Goal: Information Seeking & Learning: Learn about a topic

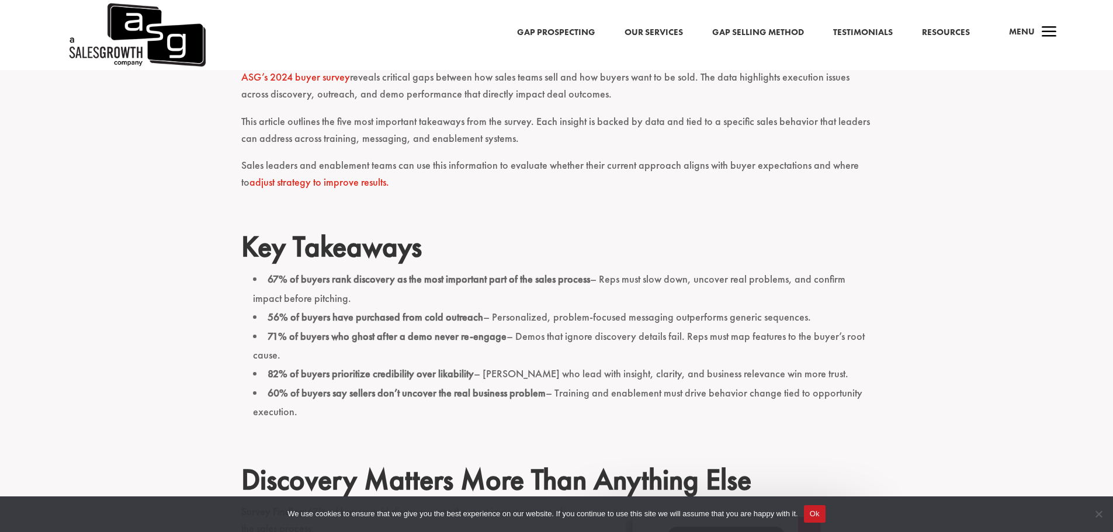
scroll to position [545, 0]
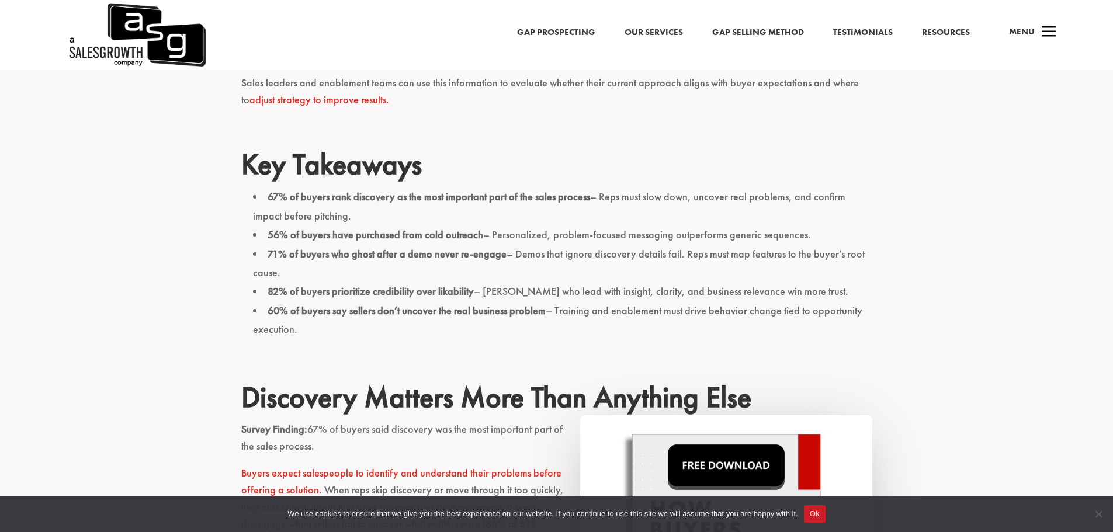
scroll to position [468, 0]
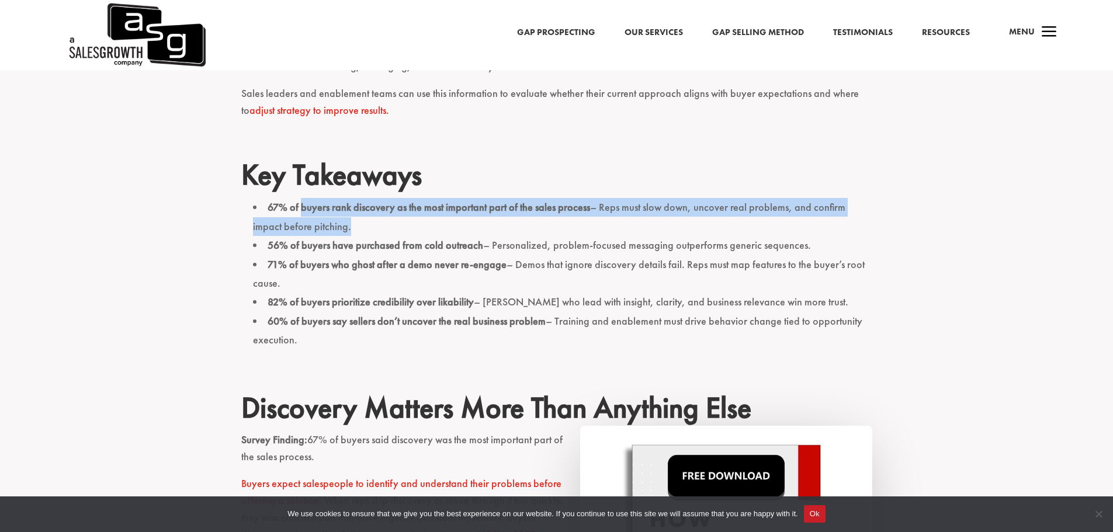
drag, startPoint x: 302, startPoint y: 208, endPoint x: 890, endPoint y: 221, distance: 588.1
copy li "buyers rank discovery as the most important part of the sales process – Reps mu…"
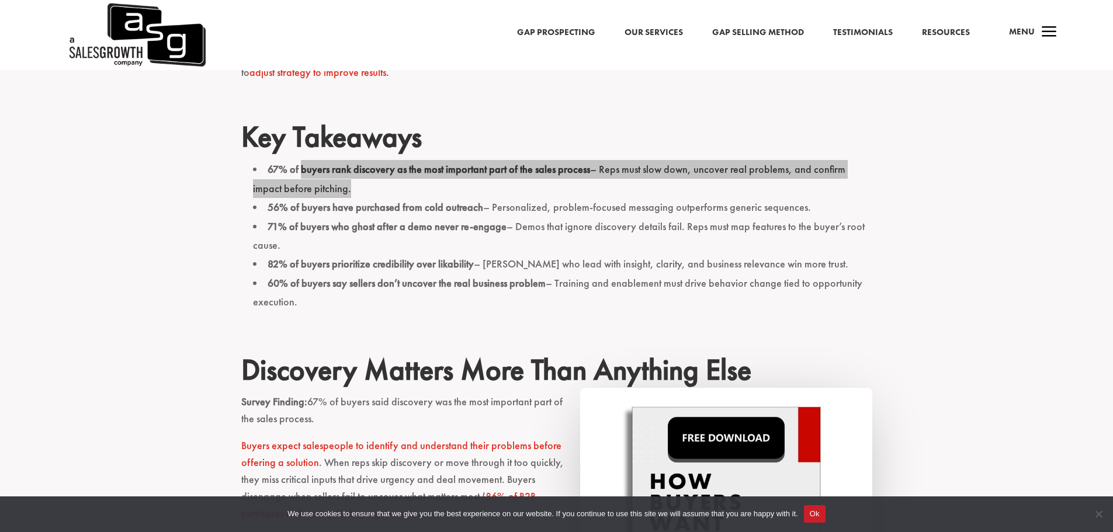
scroll to position [507, 0]
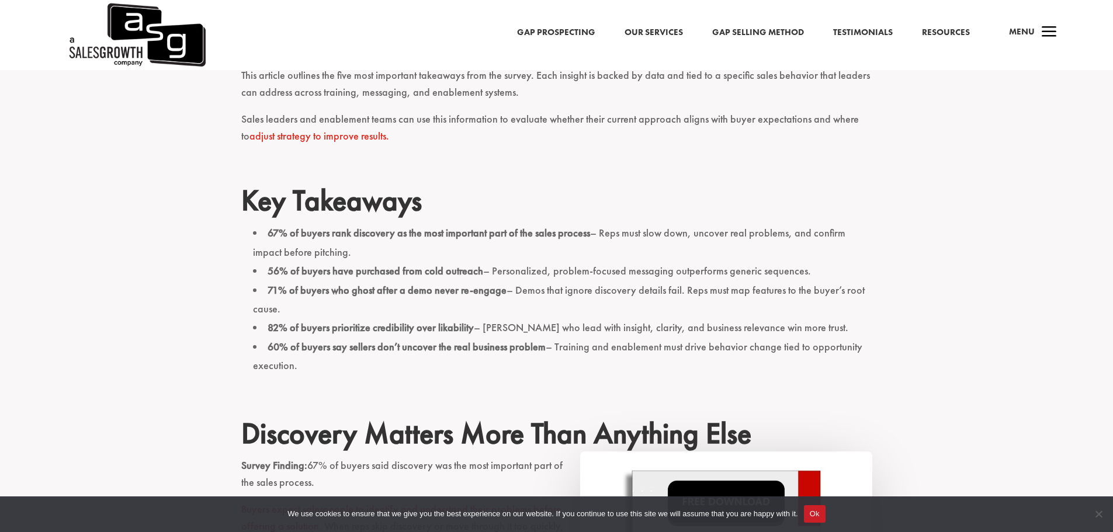
scroll to position [448, 0]
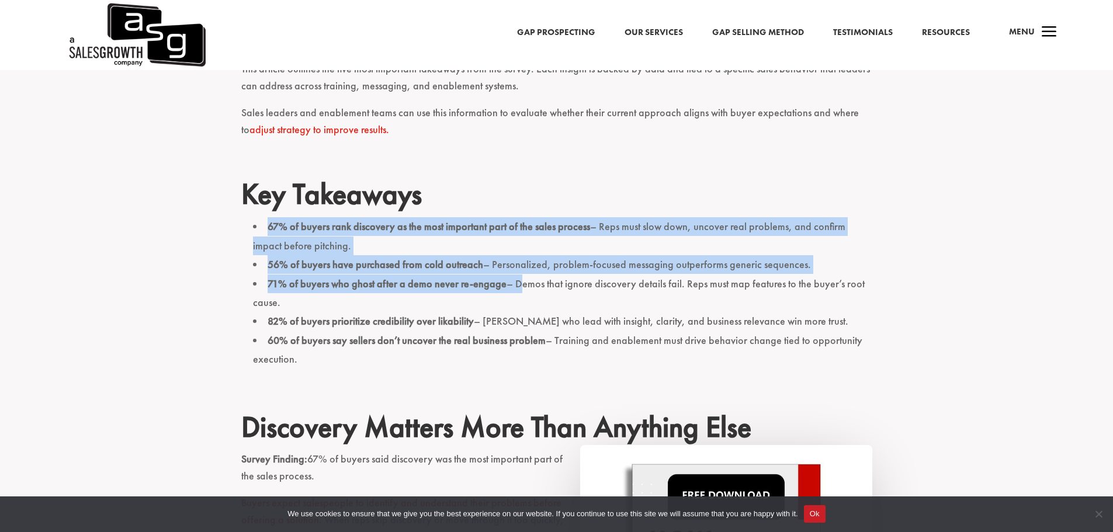
drag, startPoint x: 269, startPoint y: 226, endPoint x: 521, endPoint y: 282, distance: 258.1
click at [521, 282] on ul "67% of buyers rank discovery as the most important part of the sales process – …" at bounding box center [556, 299] width 631 height 165
click at [485, 289] on strong "71% of buyers who ghost after a demo never re-engage" at bounding box center [387, 283] width 239 height 13
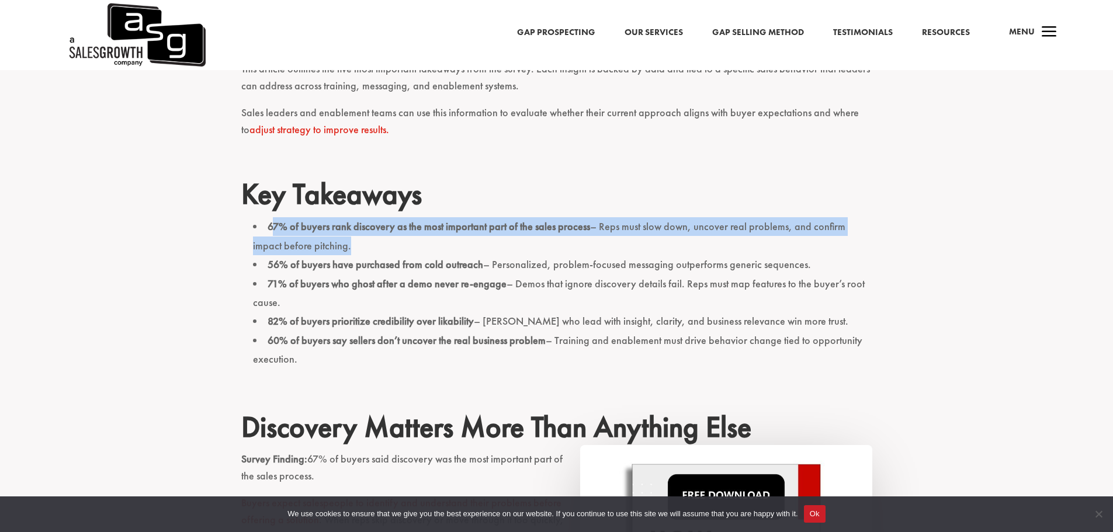
drag, startPoint x: 273, startPoint y: 227, endPoint x: 346, endPoint y: 244, distance: 75.0
click at [346, 244] on li "67% of buyers rank discovery as the most important part of the sales process – …" at bounding box center [563, 236] width 620 height 38
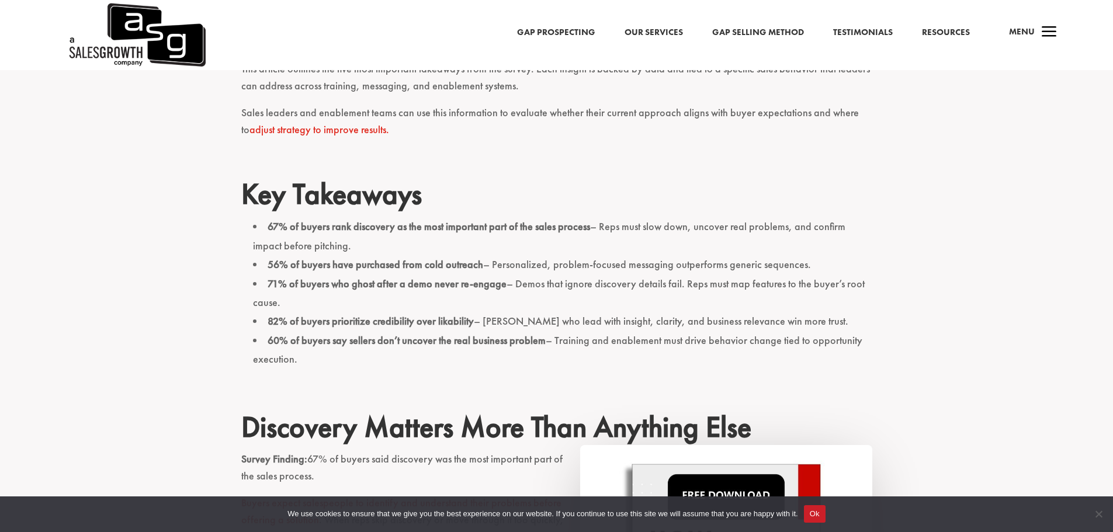
click at [324, 250] on li "67% of buyers rank discovery as the most important part of the sales process – …" at bounding box center [563, 236] width 620 height 38
drag, startPoint x: 324, startPoint y: 251, endPoint x: 289, endPoint y: 239, distance: 36.6
click at [289, 239] on li "67% of buyers rank discovery as the most important part of the sales process – …" at bounding box center [563, 236] width 620 height 38
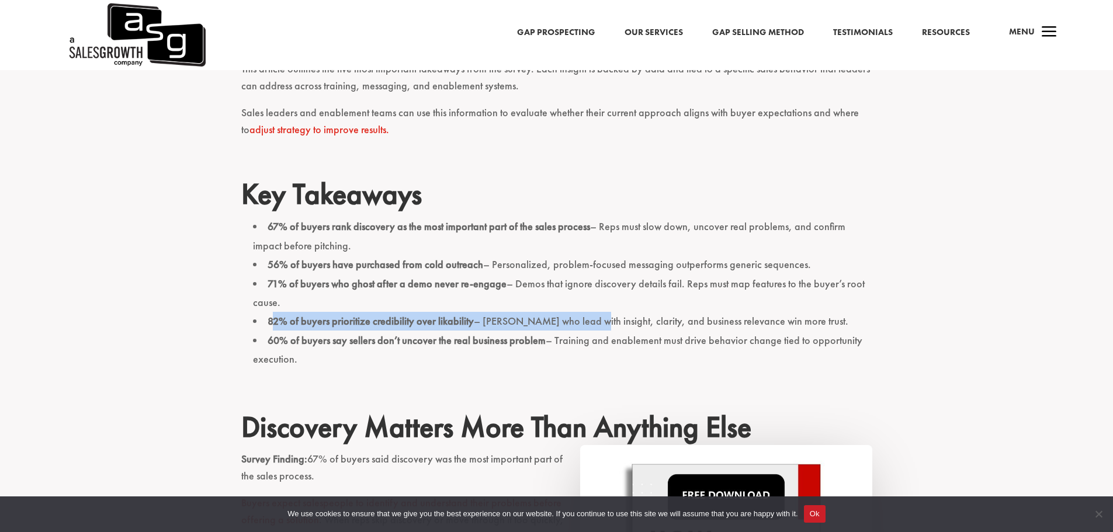
drag, startPoint x: 275, startPoint y: 323, endPoint x: 577, endPoint y: 314, distance: 302.3
click at [577, 314] on li "82% of buyers prioritize credibility over likability – Sellers who lead with in…" at bounding box center [563, 321] width 620 height 19
click at [512, 314] on li "82% of buyers prioritize credibility over likability – Sellers who lead with in…" at bounding box center [563, 321] width 620 height 19
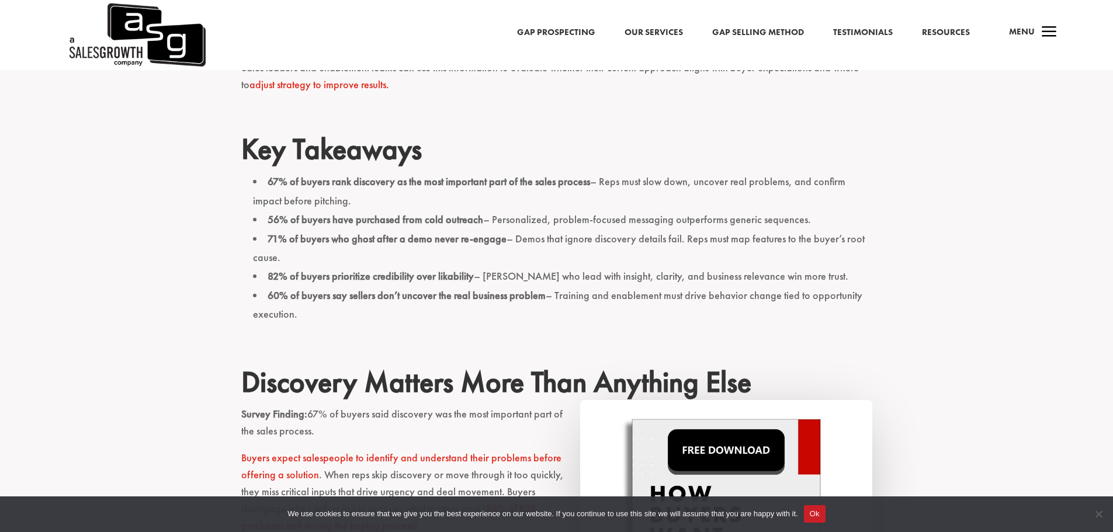
scroll to position [468, 0]
